Goal: Task Accomplishment & Management: Complete application form

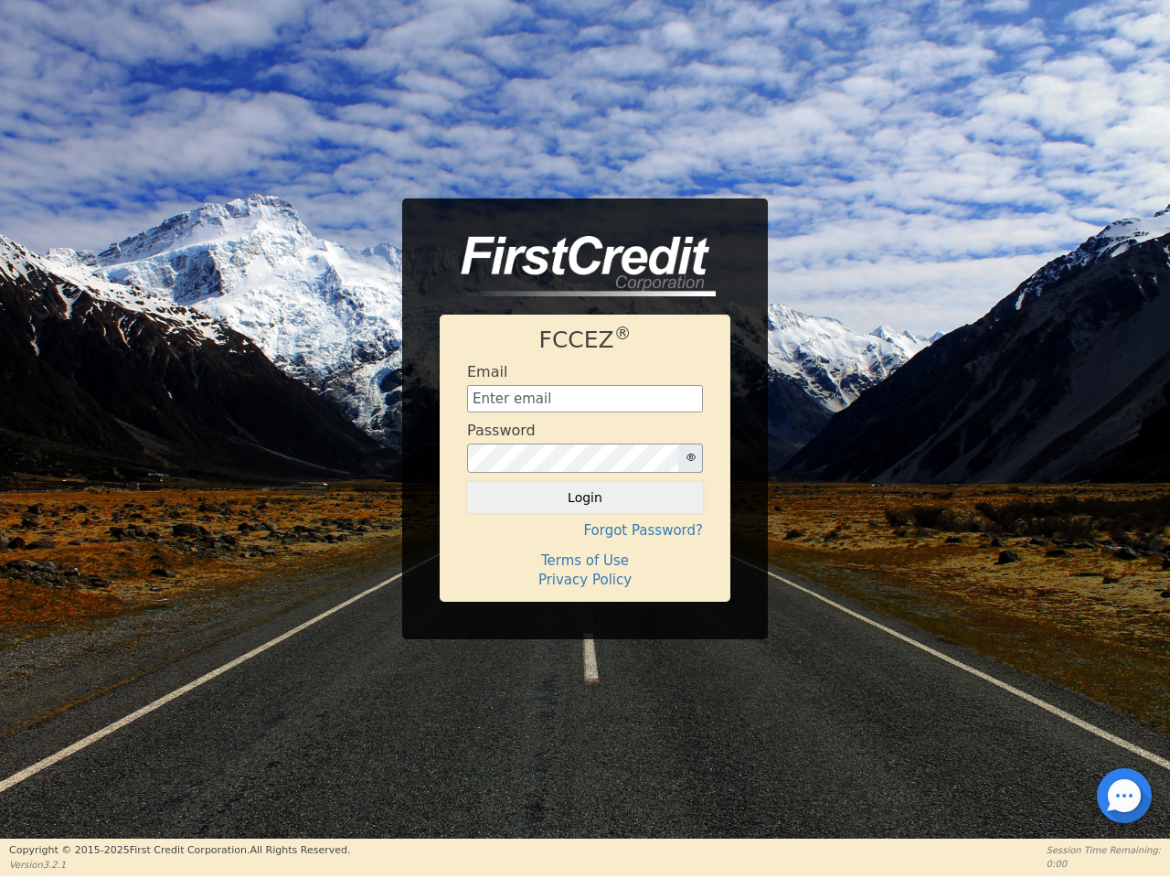
click at [585, 438] on div "Password" at bounding box center [585, 447] width 236 height 51
click at [690, 458] on icon "button" at bounding box center [691, 457] width 9 height 9
click at [585, 497] on button "Login" at bounding box center [585, 497] width 236 height 31
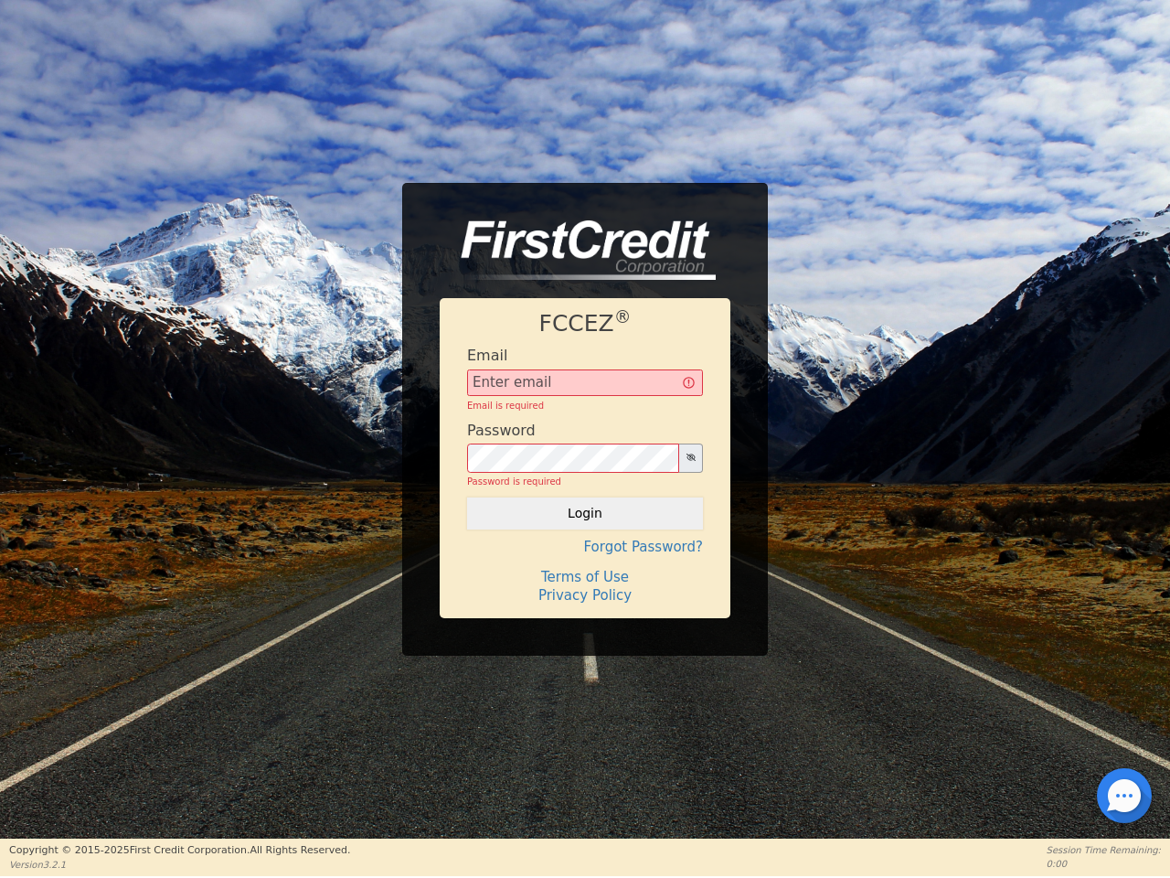
click at [585, 530] on div "FCCEZ ® Email Email is required Password Password is required Login Forgot Pass…" at bounding box center [585, 457] width 291 height 319
click at [585, 561] on div "FCCEZ ® Email Email is required Password Password is required Login Forgot Pass…" at bounding box center [585, 457] width 291 height 319
click at [585, 580] on h4 "Terms of Use" at bounding box center [585, 577] width 236 height 16
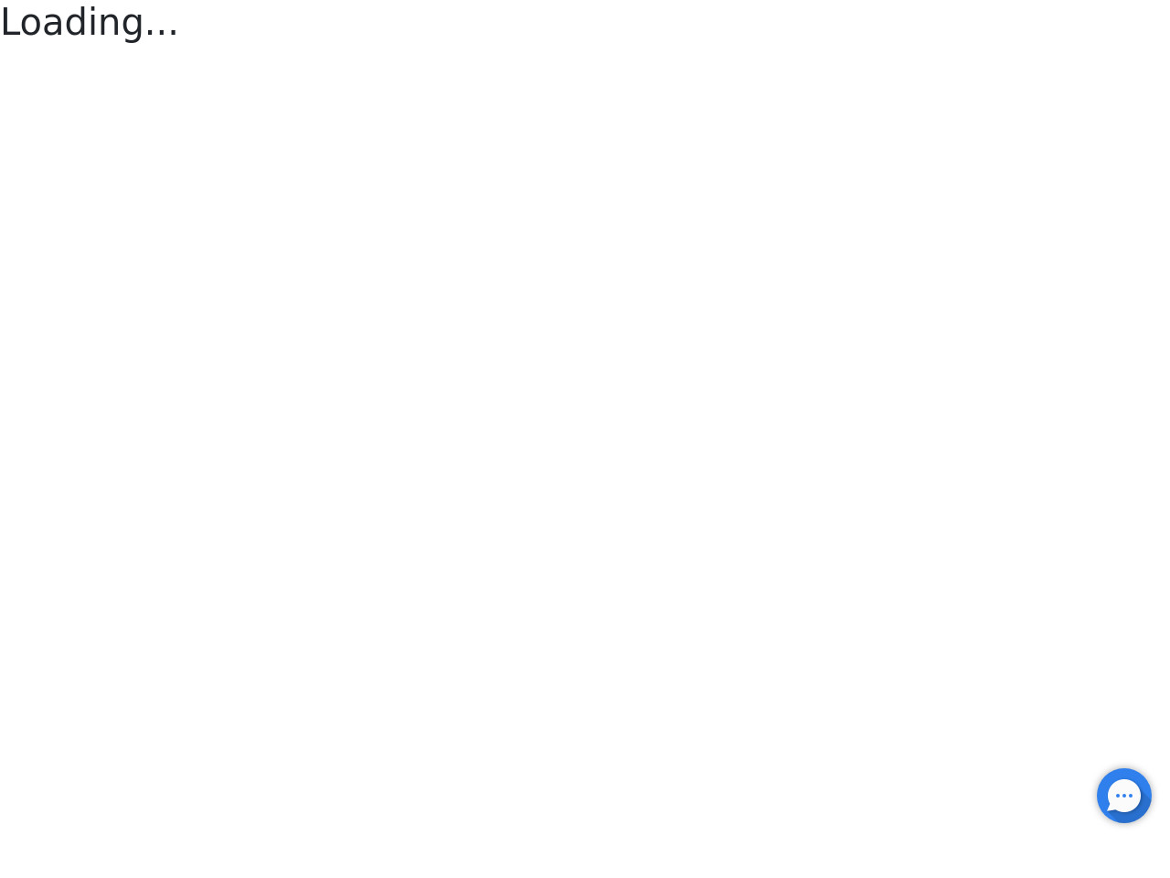
click at [1125, 796] on div at bounding box center [1125, 796] width 4 height 4
